Goal: Task Accomplishment & Management: Complete application form

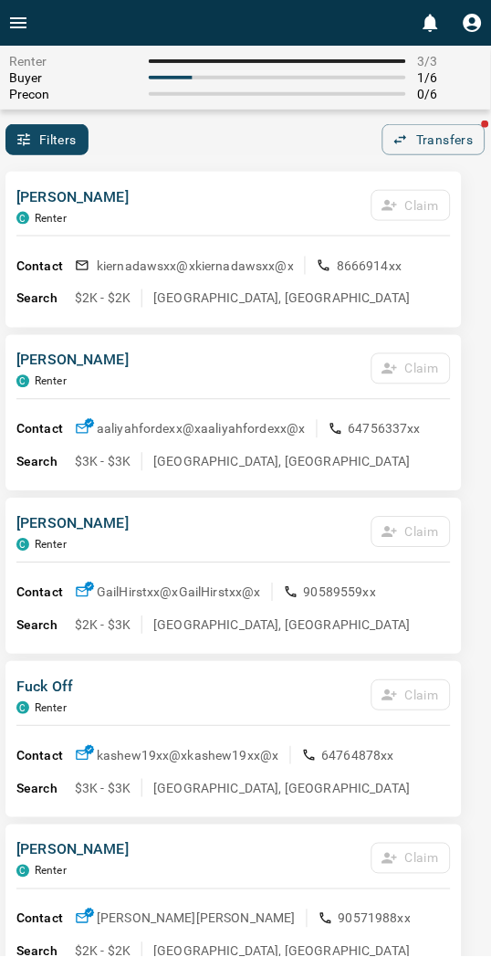
click at [170, 219] on div "[PERSON_NAME] C Renter Claim" at bounding box center [233, 210] width 435 height 49
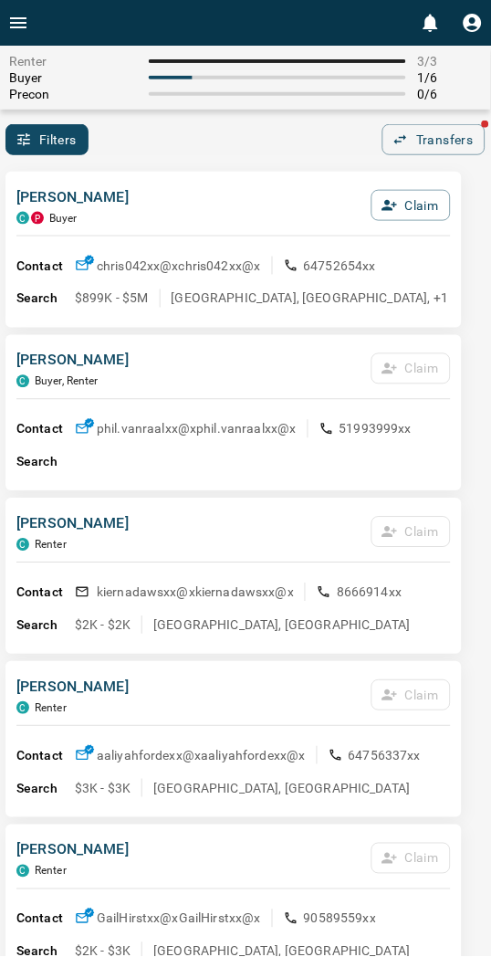
click at [414, 181] on div "[PERSON_NAME] C P Buyer Claim Contact chris042xx@x chris042xx@x 64752654xx Sear…" at bounding box center [233, 250] width 457 height 156
click at [415, 204] on button "Claim" at bounding box center [411, 205] width 79 height 31
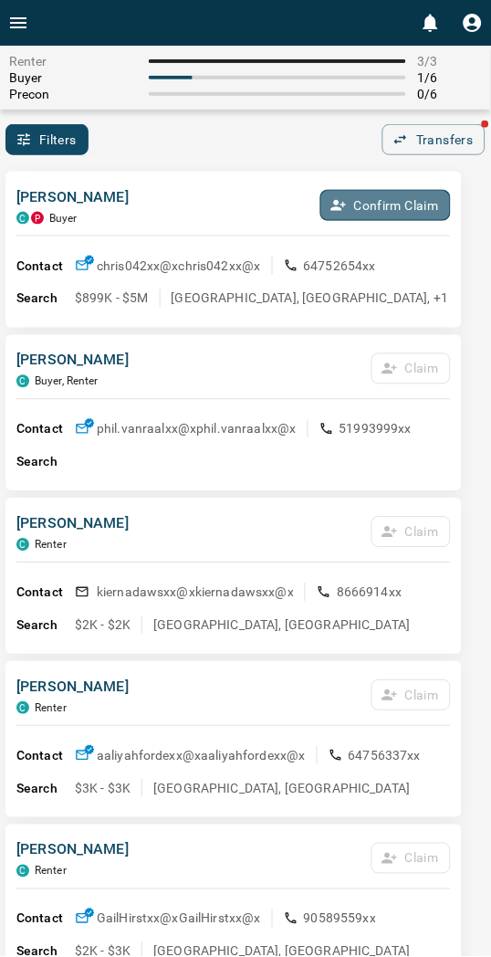
click at [415, 207] on button "Confirm Claim" at bounding box center [386, 205] width 131 height 31
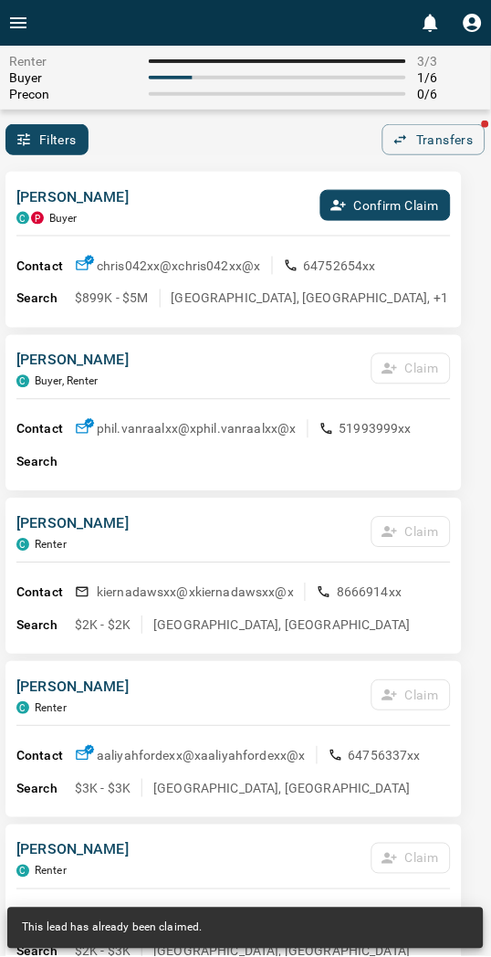
drag, startPoint x: 387, startPoint y: 221, endPoint x: 380, endPoint y: 215, distance: 9.7
click at [382, 216] on button "Confirm Claim" at bounding box center [386, 205] width 131 height 31
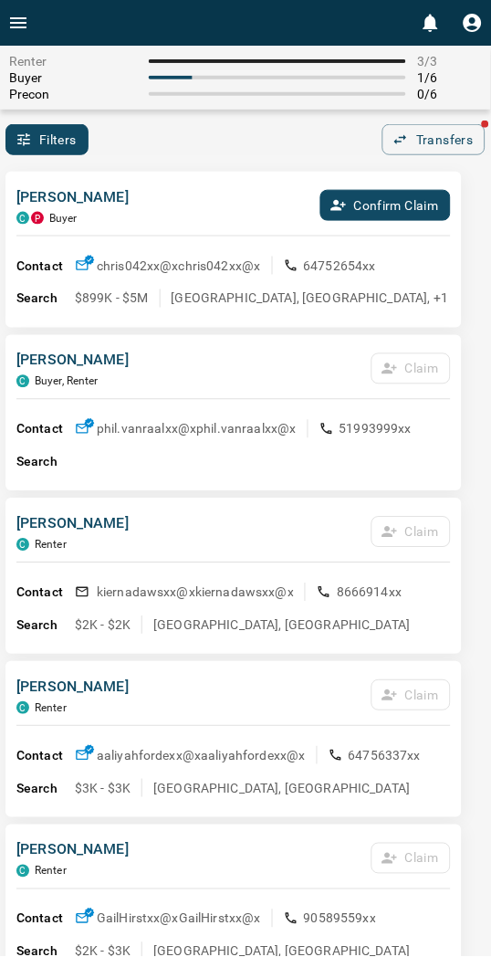
click at [379, 214] on button "Confirm Claim" at bounding box center [386, 205] width 131 height 31
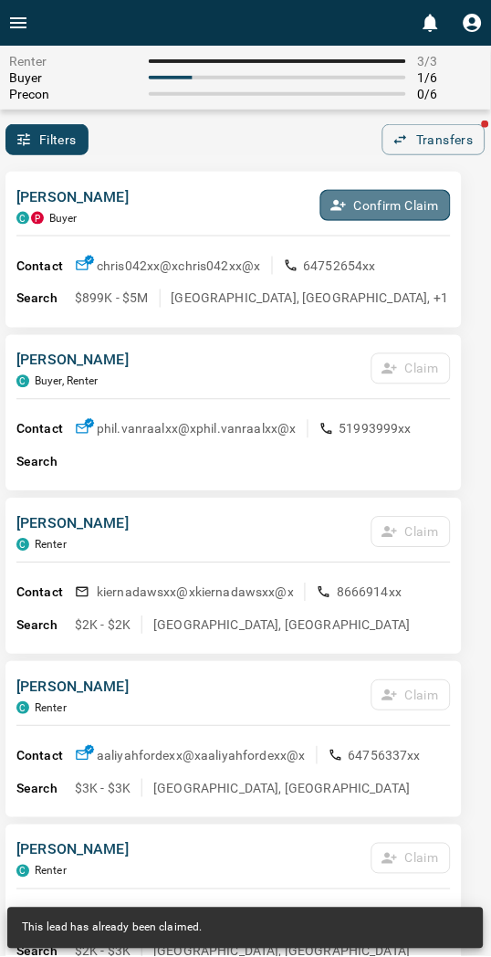
click at [379, 214] on button "Confirm Claim" at bounding box center [386, 205] width 131 height 31
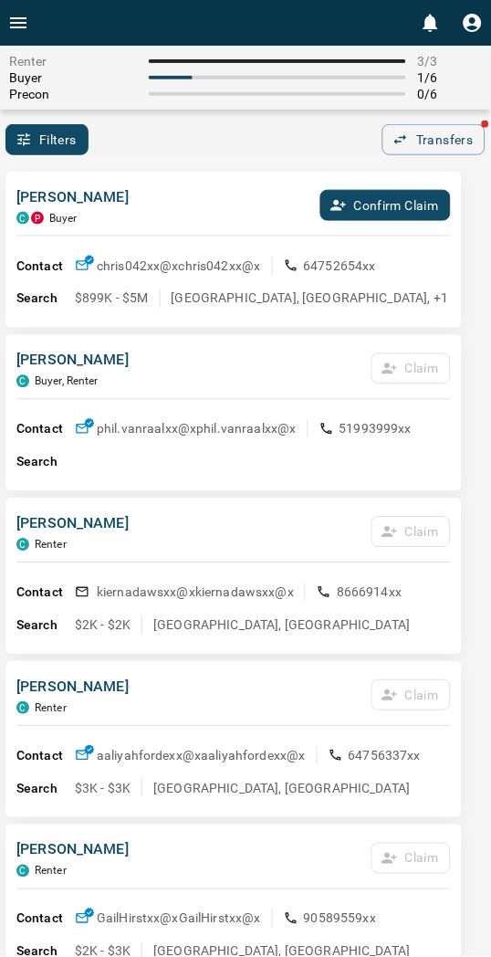
click at [379, 214] on button "Confirm Claim" at bounding box center [386, 205] width 131 height 31
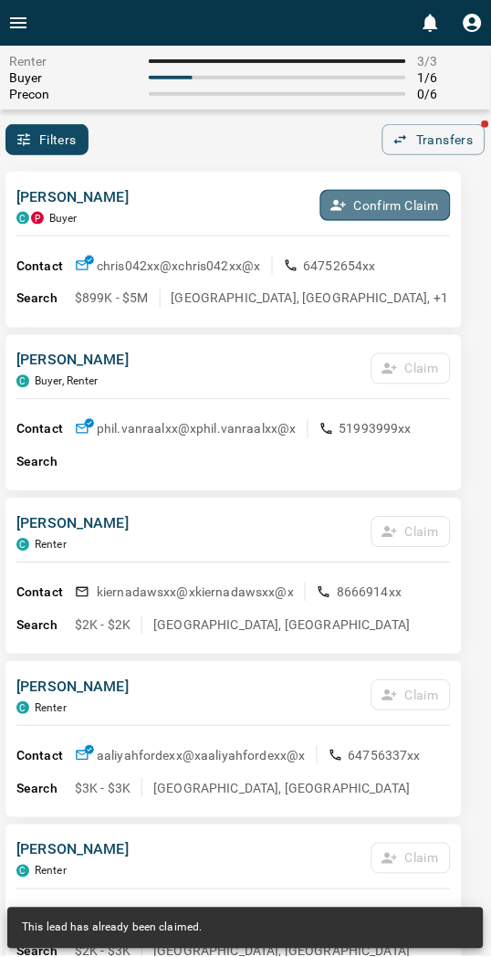
click at [377, 213] on button "Confirm Claim" at bounding box center [386, 205] width 131 height 31
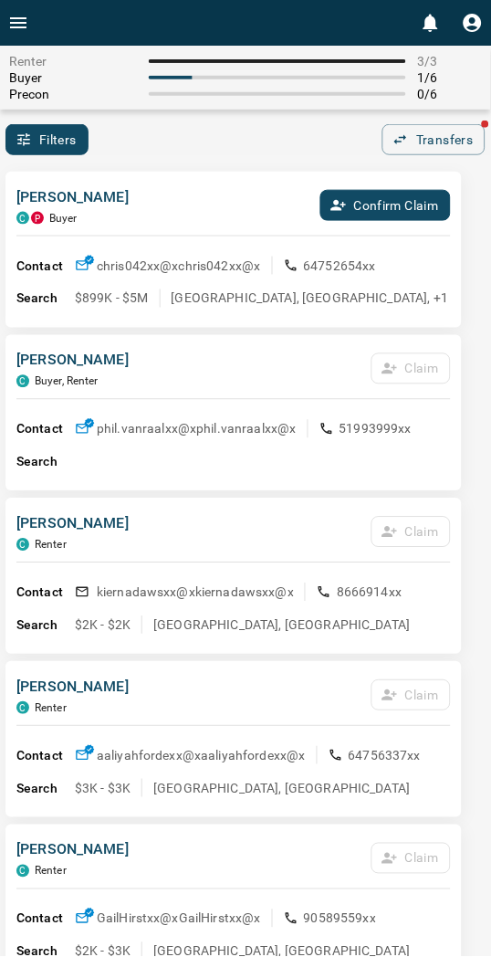
click at [377, 213] on button "Confirm Claim" at bounding box center [386, 205] width 131 height 31
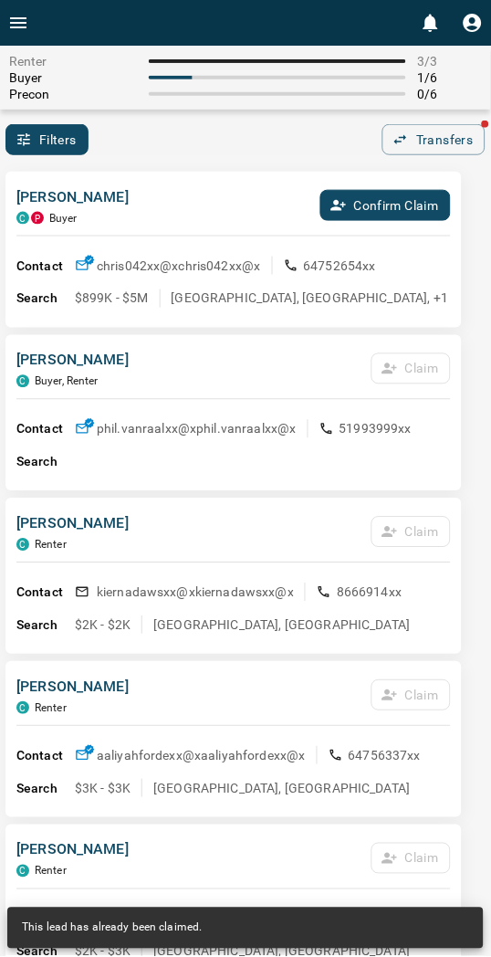
click at [377, 213] on button "Confirm Claim" at bounding box center [386, 205] width 131 height 31
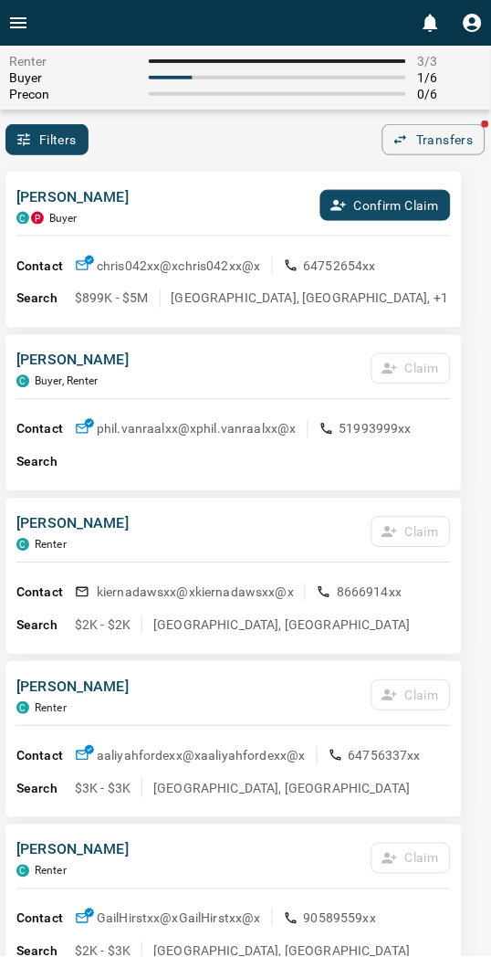
click at [376, 213] on button "Confirm Claim" at bounding box center [386, 205] width 131 height 31
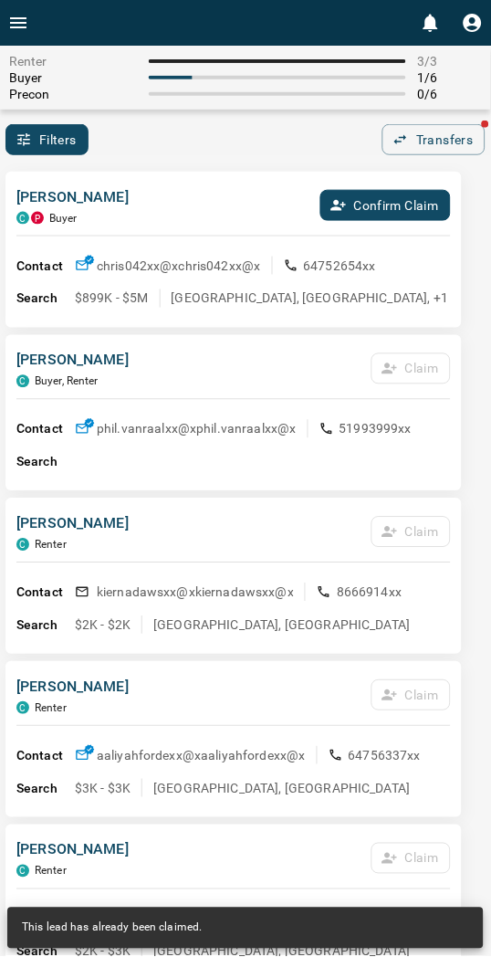
click at [376, 213] on button "Confirm Claim" at bounding box center [386, 205] width 131 height 31
click at [375, 212] on button "Confirm Claim" at bounding box center [386, 205] width 131 height 31
click at [373, 212] on button "Confirm Claim" at bounding box center [386, 205] width 131 height 31
click at [369, 210] on button "Confirm Claim" at bounding box center [386, 205] width 131 height 31
click at [360, 205] on button "Confirm Claim" at bounding box center [386, 205] width 131 height 31
